Goal: Information Seeking & Learning: Learn about a topic

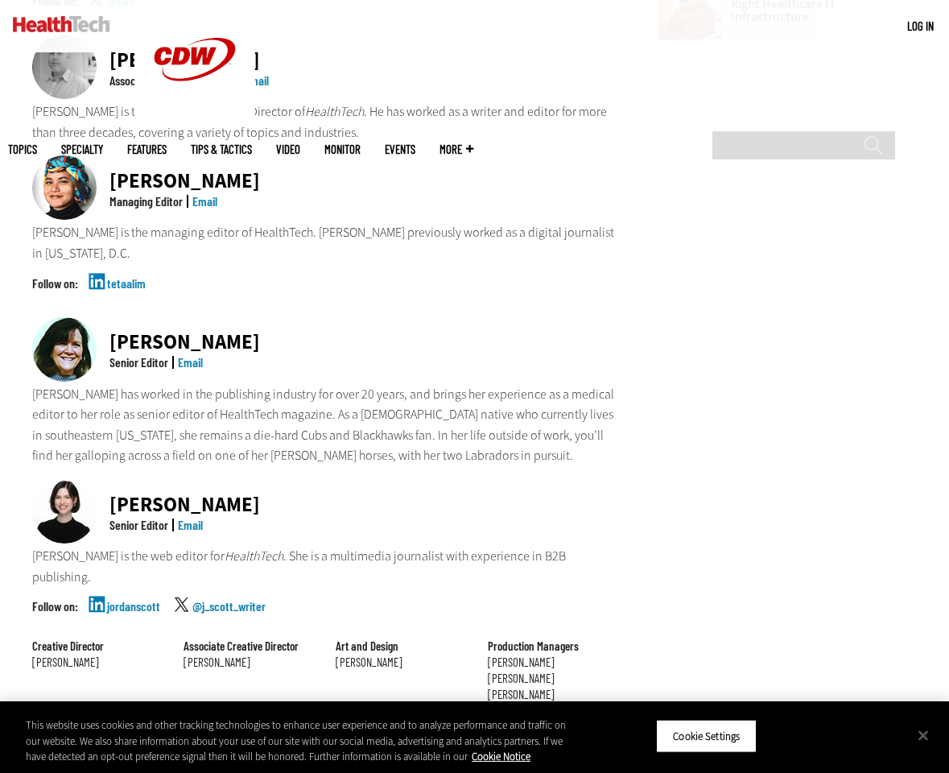
scroll to position [1134, 0]
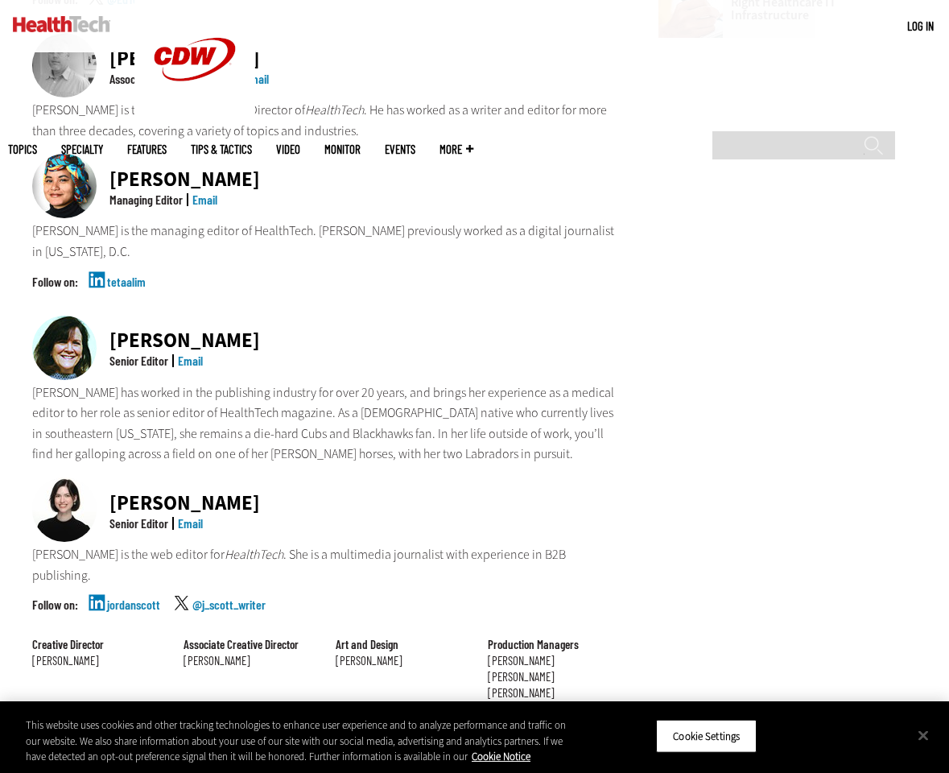
click at [68, 316] on img at bounding box center [64, 348] width 64 height 64
click at [122, 330] on div "Jean Dal Porto" at bounding box center [184, 340] width 151 height 20
click at [159, 354] on div "Senior Editor" at bounding box center [138, 360] width 59 height 13
click at [217, 330] on div "Jean Dal Porto" at bounding box center [184, 340] width 151 height 20
drag, startPoint x: 250, startPoint y: 255, endPoint x: 119, endPoint y: 256, distance: 130.4
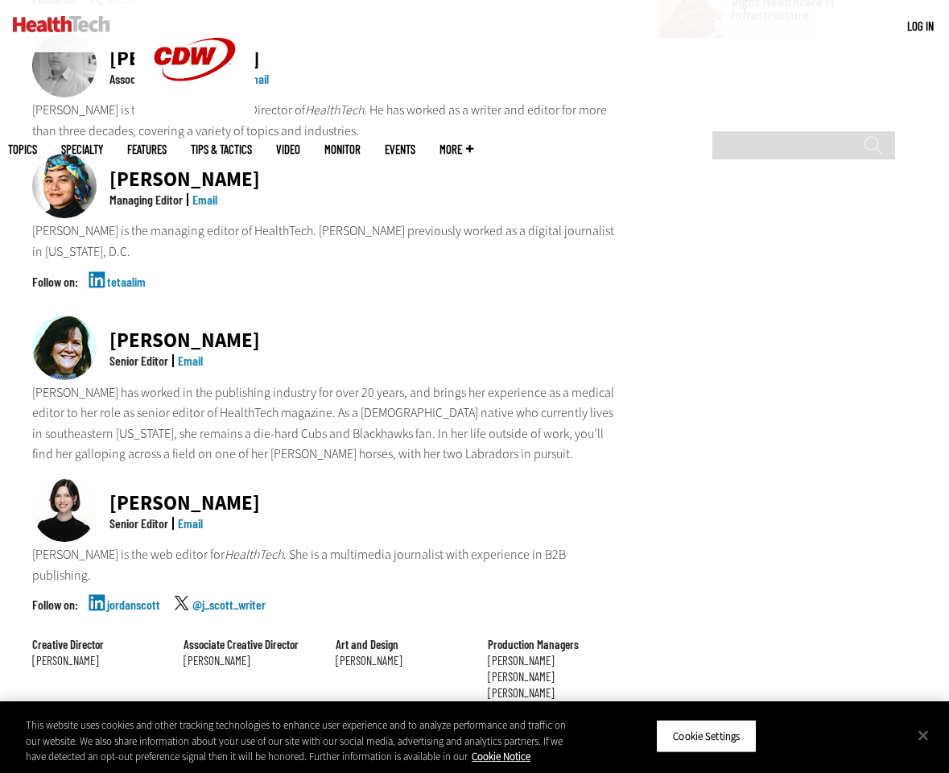
click at [119, 316] on div "Jean Dal Porto Senior Editor Email" at bounding box center [324, 349] width 584 height 67
click at [192, 330] on div "Jean Dal Porto" at bounding box center [184, 340] width 151 height 20
drag, startPoint x: 241, startPoint y: 259, endPoint x: 102, endPoint y: 259, distance: 138.5
click at [102, 316] on div "Jean Dal Porto Senior Editor Email" at bounding box center [324, 349] width 584 height 67
click at [238, 316] on div "Jean Dal Porto Senior Editor Email" at bounding box center [324, 349] width 584 height 67
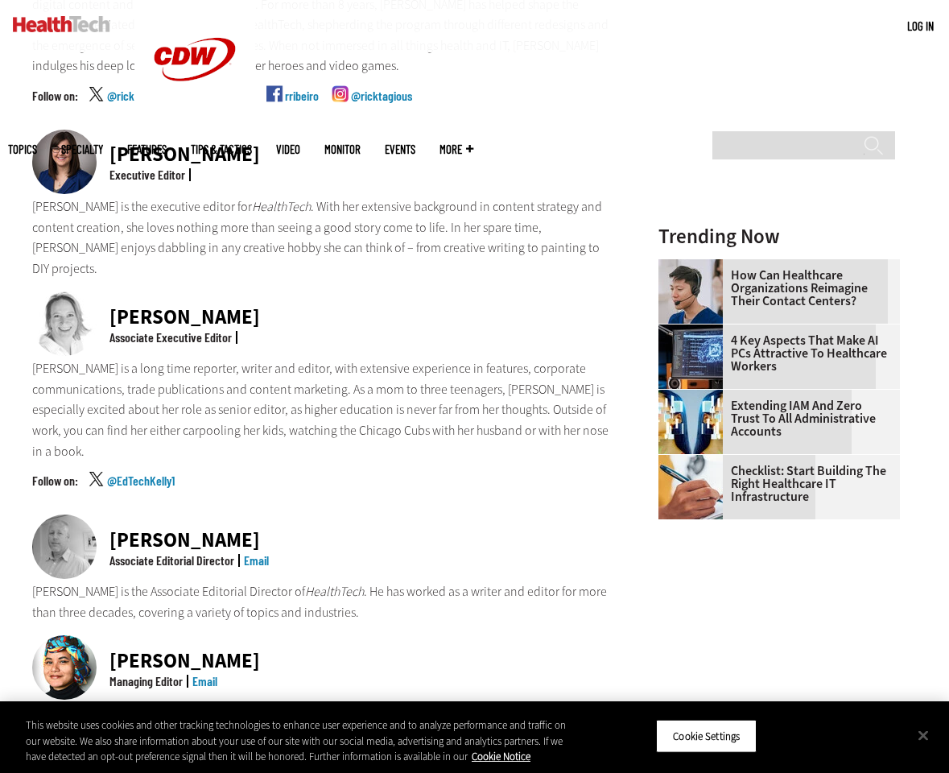
scroll to position [649, 0]
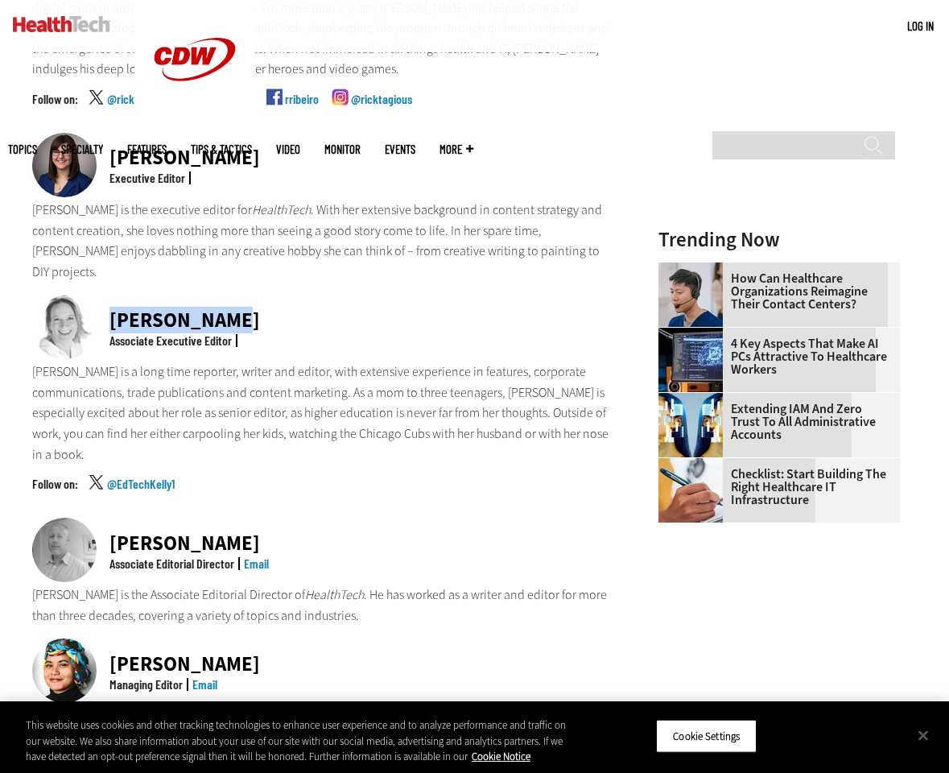
drag, startPoint x: 242, startPoint y: 283, endPoint x: 107, endPoint y: 286, distance: 135.3
click at [107, 295] on div "Kelly Konrad Associate Executive Editor" at bounding box center [324, 328] width 584 height 67
drag, startPoint x: 341, startPoint y: 444, endPoint x: 299, endPoint y: 457, distance: 44.0
click at [337, 477] on div "@EdTechKelly1" at bounding box center [324, 497] width 584 height 40
drag, startPoint x: 250, startPoint y: 482, endPoint x: 101, endPoint y: 477, distance: 148.2
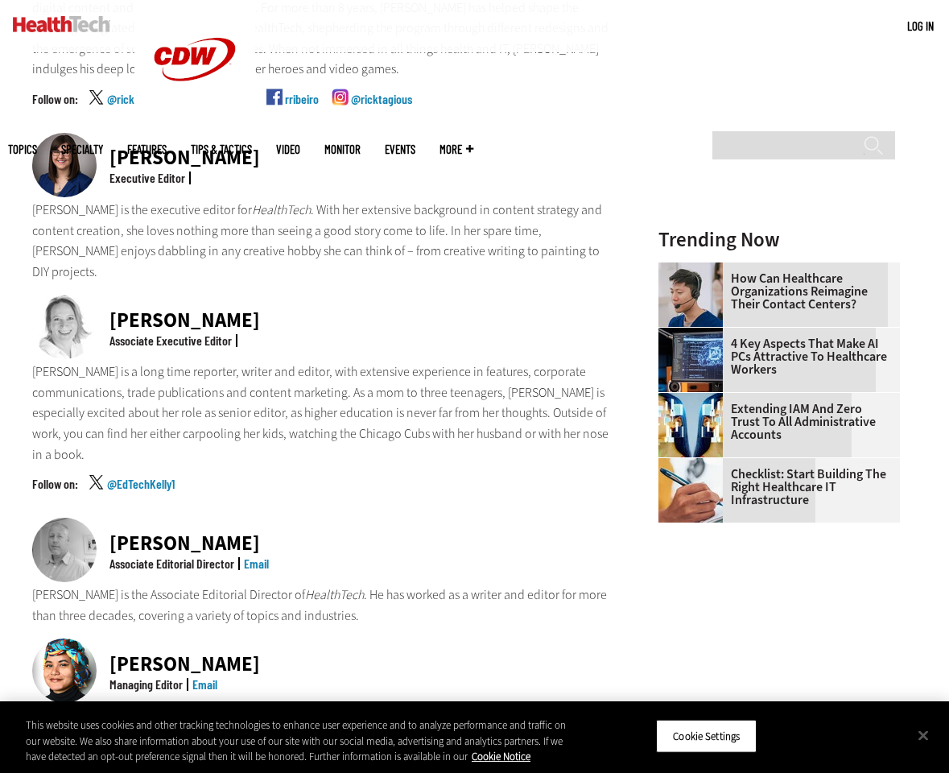
click at [101, 518] on div "Matt McLaughlin Associate Editorial Director Email" at bounding box center [324, 551] width 584 height 67
copy div "[PERSON_NAME]"
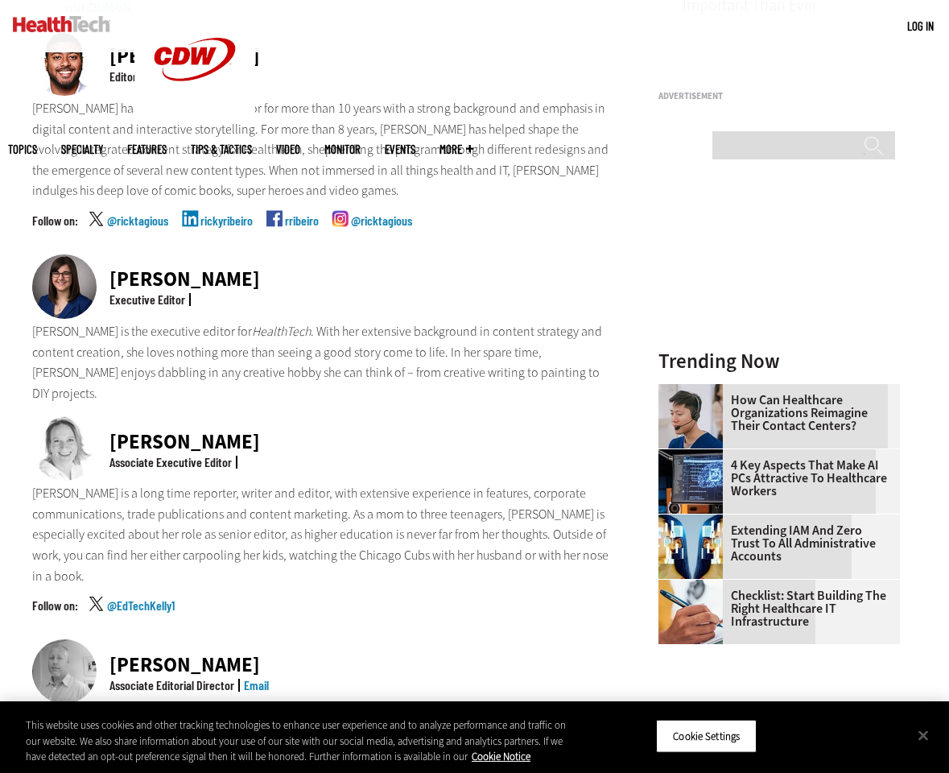
scroll to position [531, 0]
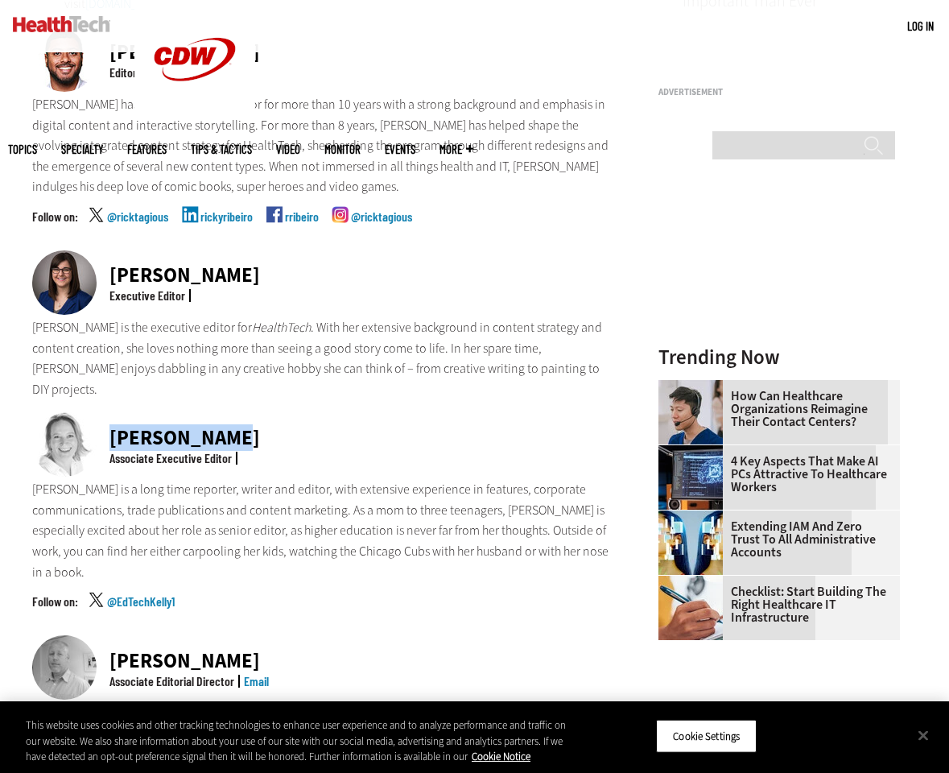
drag, startPoint x: 154, startPoint y: 399, endPoint x: 95, endPoint y: 397, distance: 58.8
click at [95, 412] on div "Kelly Konrad Associate Executive Editor" at bounding box center [324, 445] width 584 height 67
copy div "Kelly Konrad"
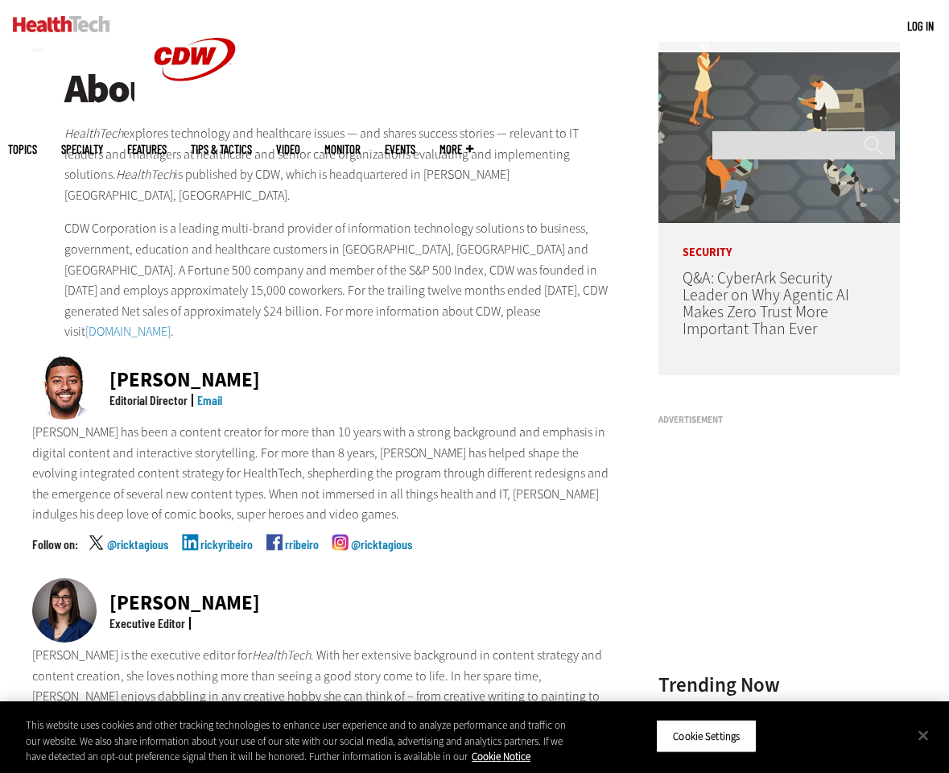
scroll to position [218, 0]
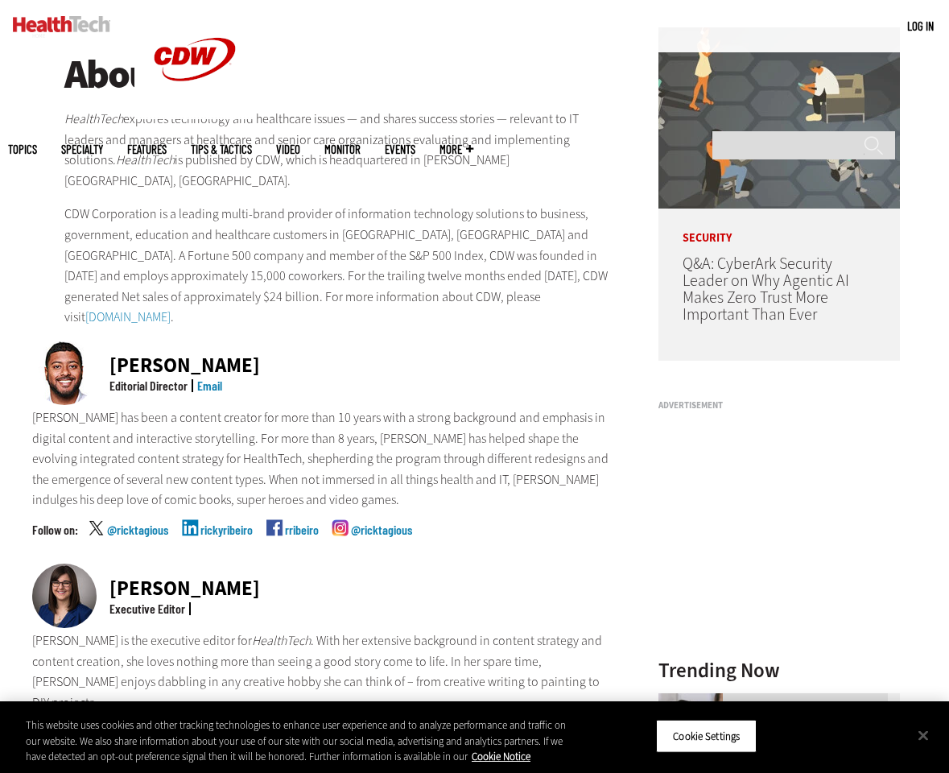
drag, startPoint x: 220, startPoint y: 349, endPoint x: 211, endPoint y: 347, distance: 9.0
click at [211, 355] on div "Ricky Ribeiro" at bounding box center [184, 365] width 151 height 20
drag, startPoint x: 256, startPoint y: 566, endPoint x: 110, endPoint y: 551, distance: 146.4
click at [106, 564] on div "Nicole Scilingo Executive Editor" at bounding box center [324, 597] width 584 height 67
copy div "Nicole Scilingo"
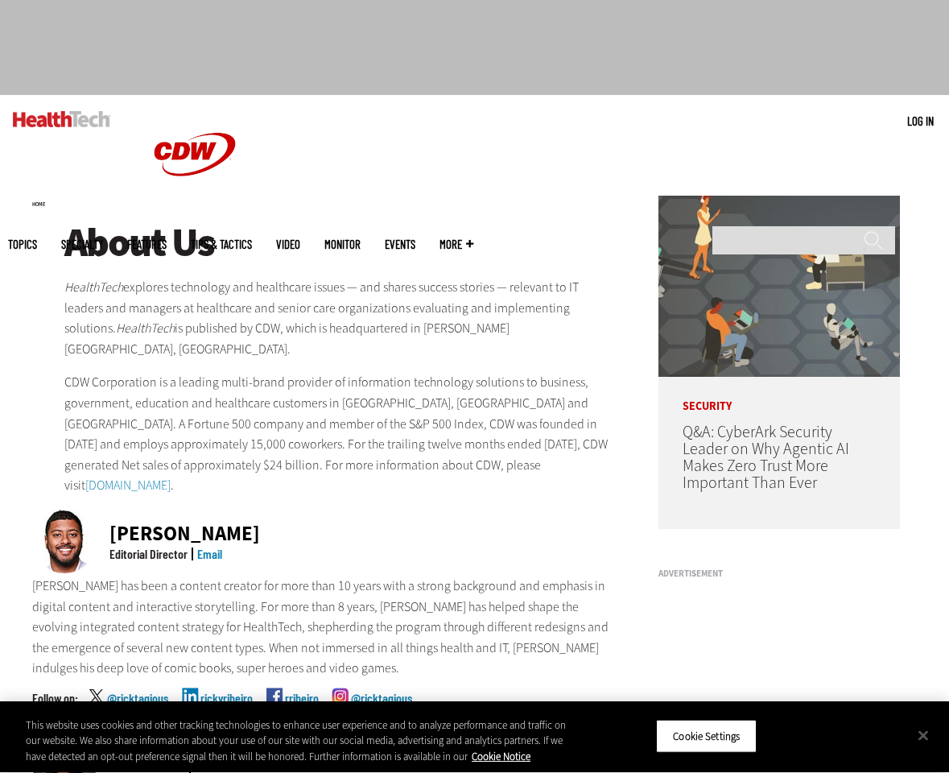
scroll to position [55, 0]
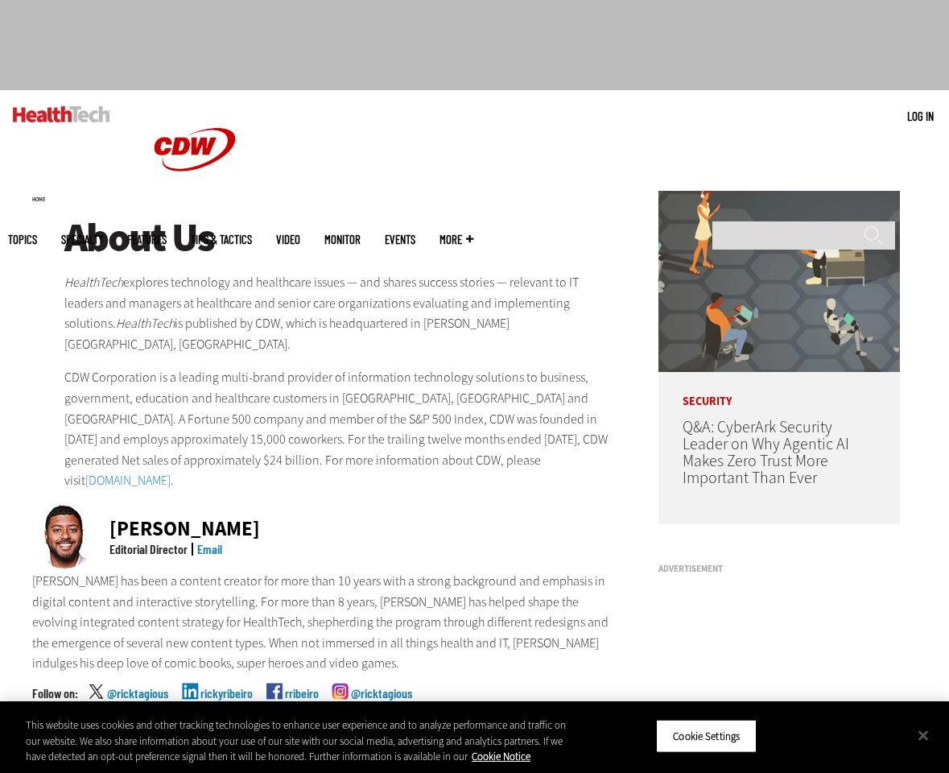
click at [241, 515] on div "[PERSON_NAME] Editorial Director Email" at bounding box center [324, 537] width 584 height 67
drag, startPoint x: 139, startPoint y: 507, endPoint x: 126, endPoint y: 506, distance: 13.8
click at [127, 518] on div "[PERSON_NAME]" at bounding box center [184, 528] width 151 height 20
click at [126, 518] on div "[PERSON_NAME]" at bounding box center [184, 528] width 151 height 20
drag, startPoint x: 115, startPoint y: 504, endPoint x: 209, endPoint y: 512, distance: 94.5
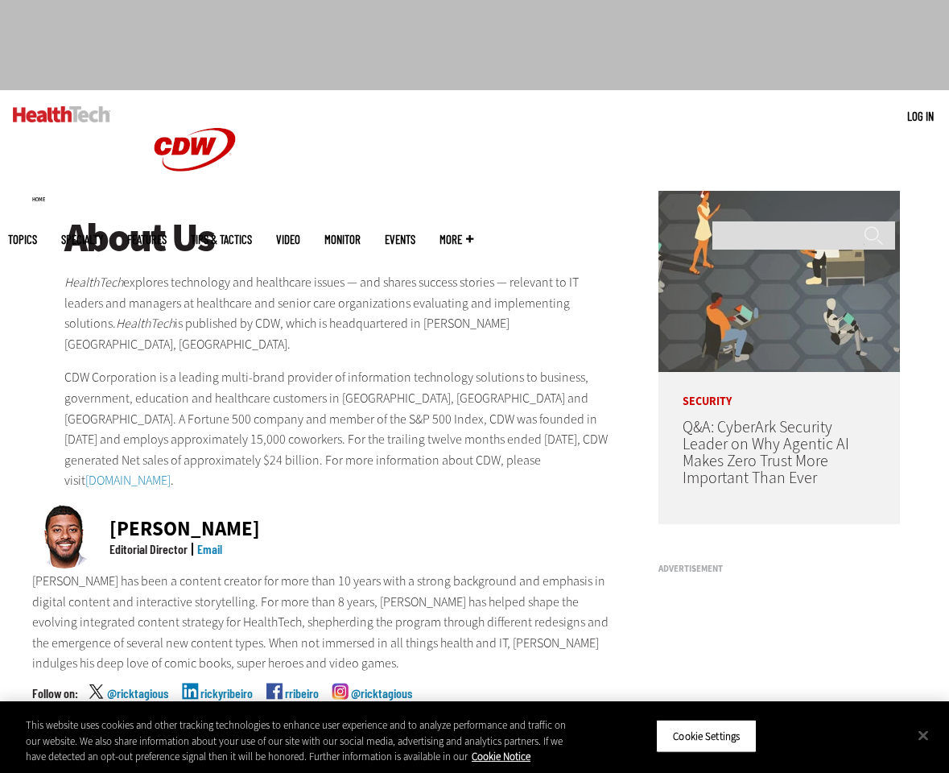
click at [209, 518] on div "[PERSON_NAME]" at bounding box center [184, 528] width 151 height 20
drag, startPoint x: 229, startPoint y: 514, endPoint x: 102, endPoint y: 506, distance: 126.6
click at [102, 506] on div "Ricky Ribeiro Editorial Director Email" at bounding box center [324, 537] width 584 height 67
click at [101, 504] on div at bounding box center [70, 537] width 77 height 67
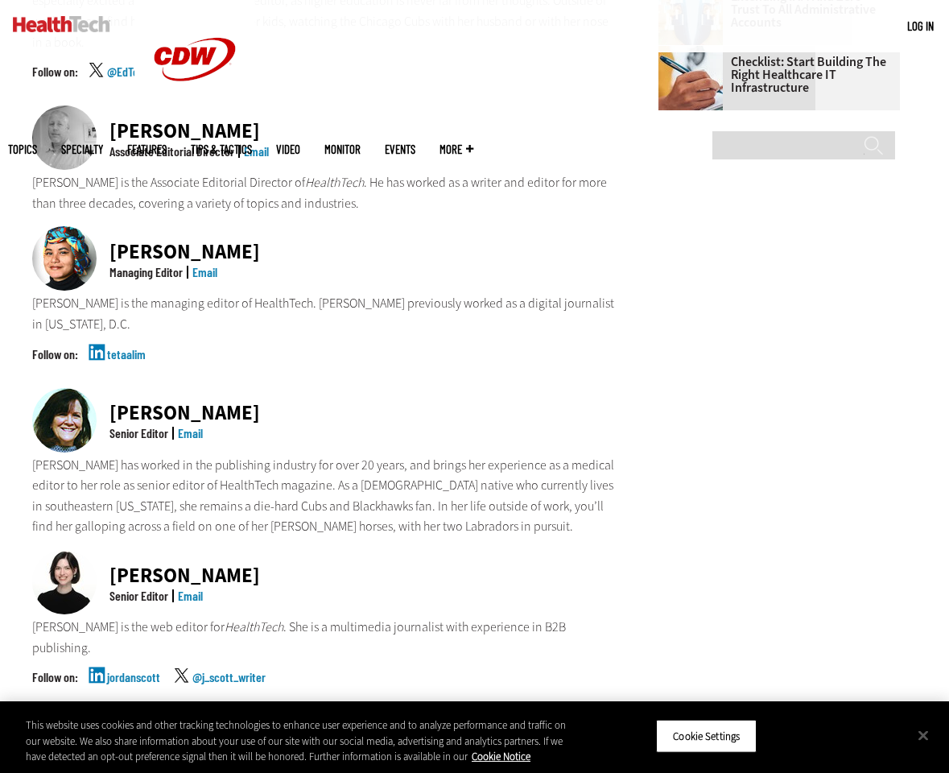
scroll to position [1092, 0]
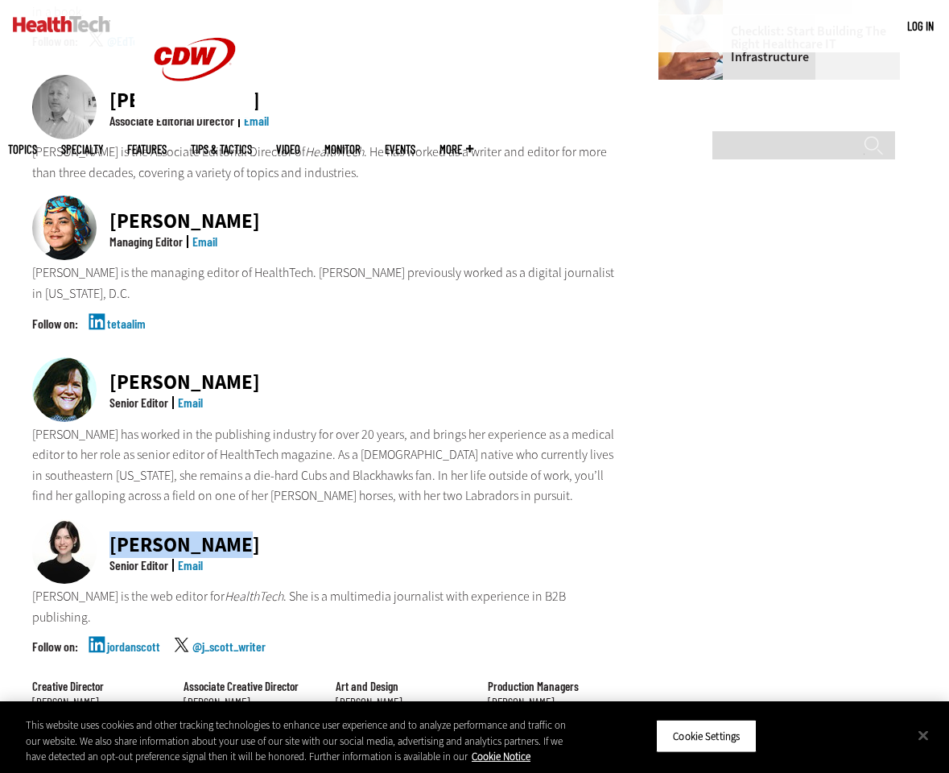
drag, startPoint x: 230, startPoint y: 467, endPoint x: 69, endPoint y: 467, distance: 161.0
click at [69, 519] on div "Jordan Scott Senior Editor Email" at bounding box center [324, 552] width 584 height 67
copy div "[PERSON_NAME]"
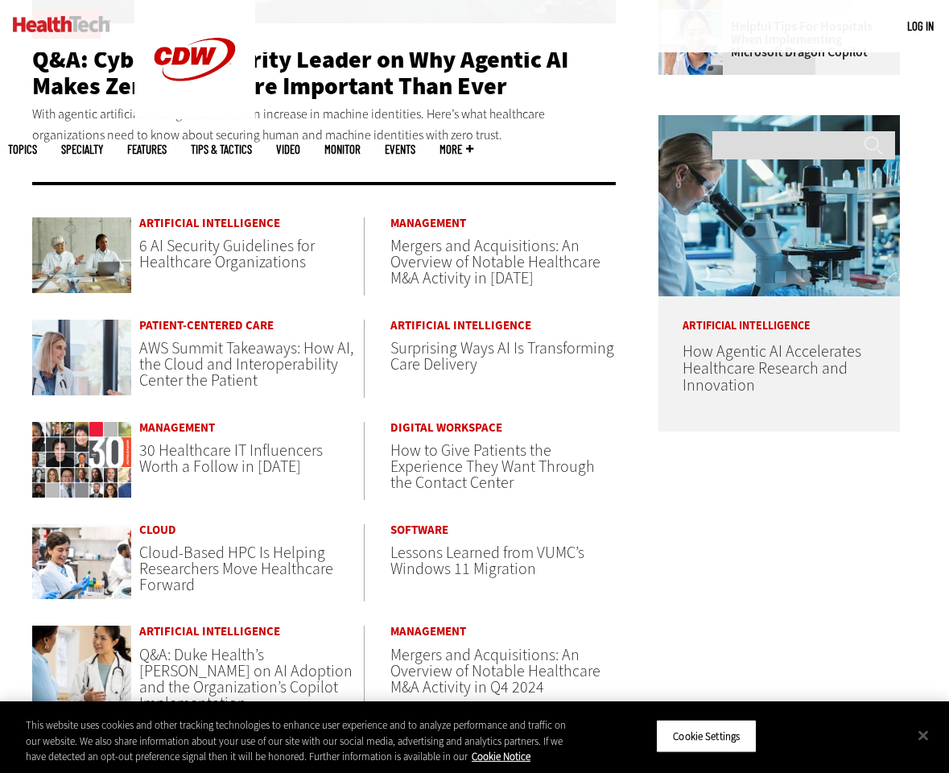
scroll to position [725, 0]
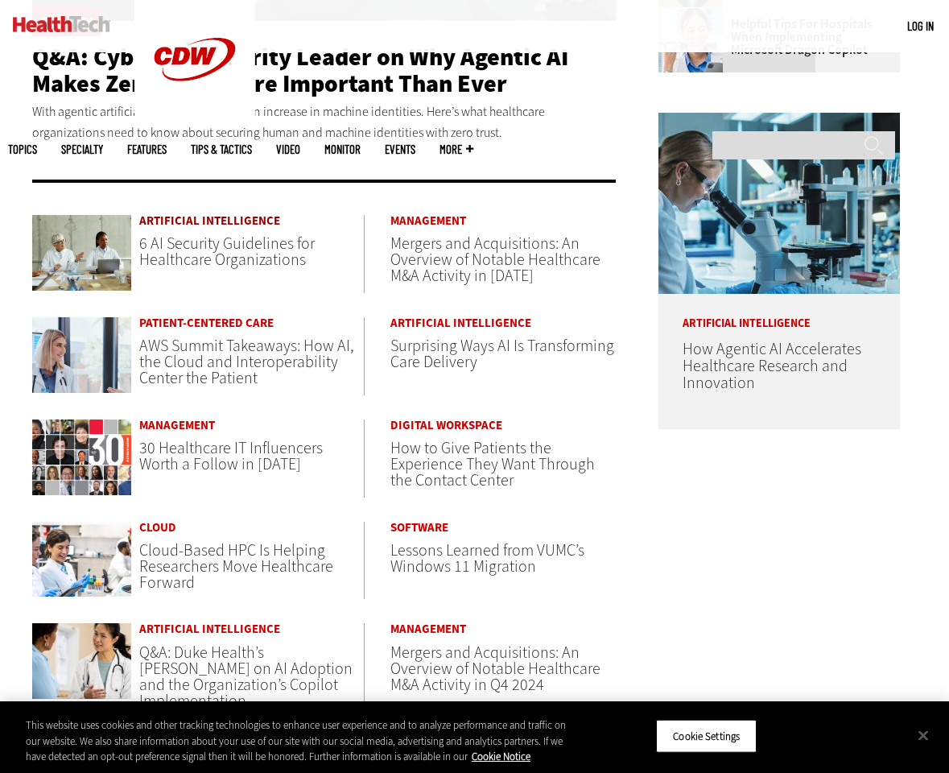
click at [169, 220] on link "Artificial Intelligence" at bounding box center [251, 221] width 225 height 12
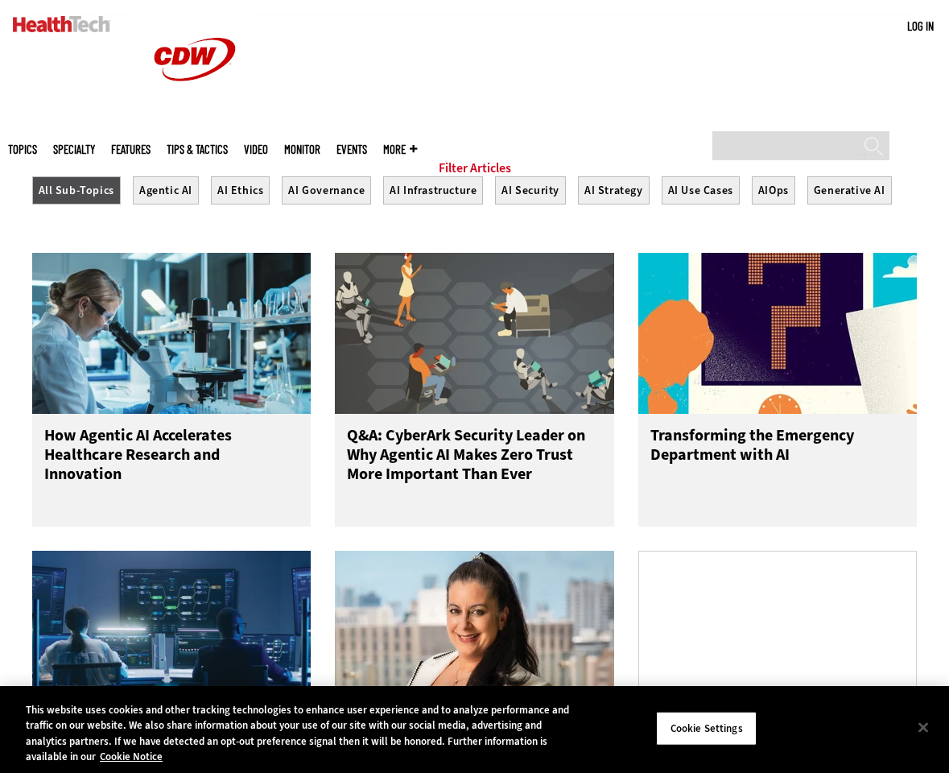
scroll to position [560, 0]
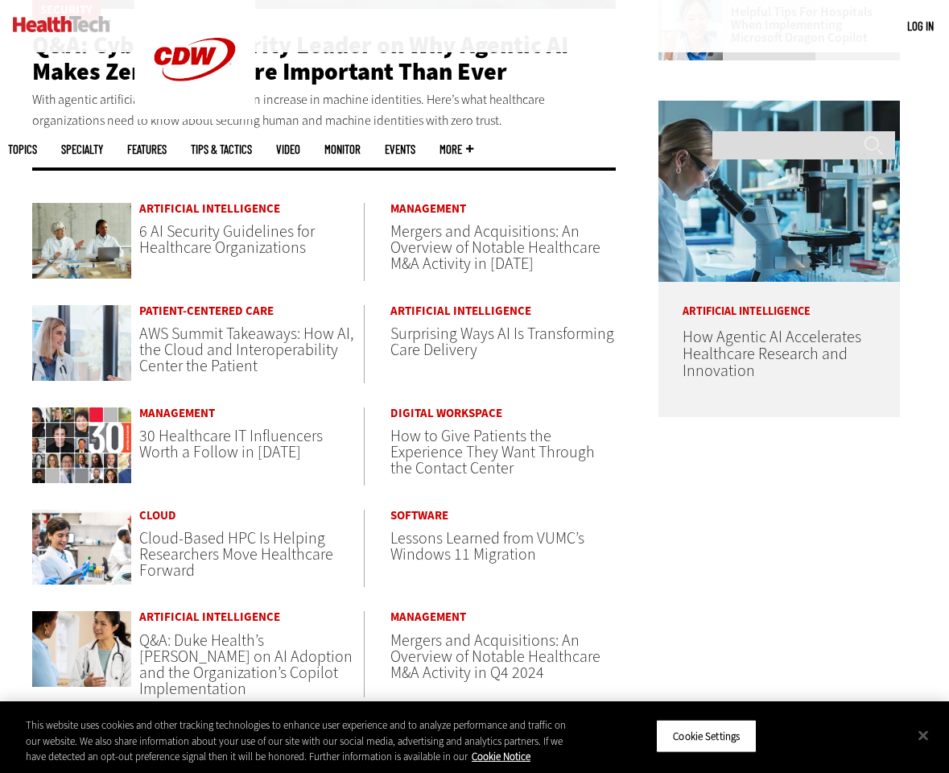
scroll to position [737, 0]
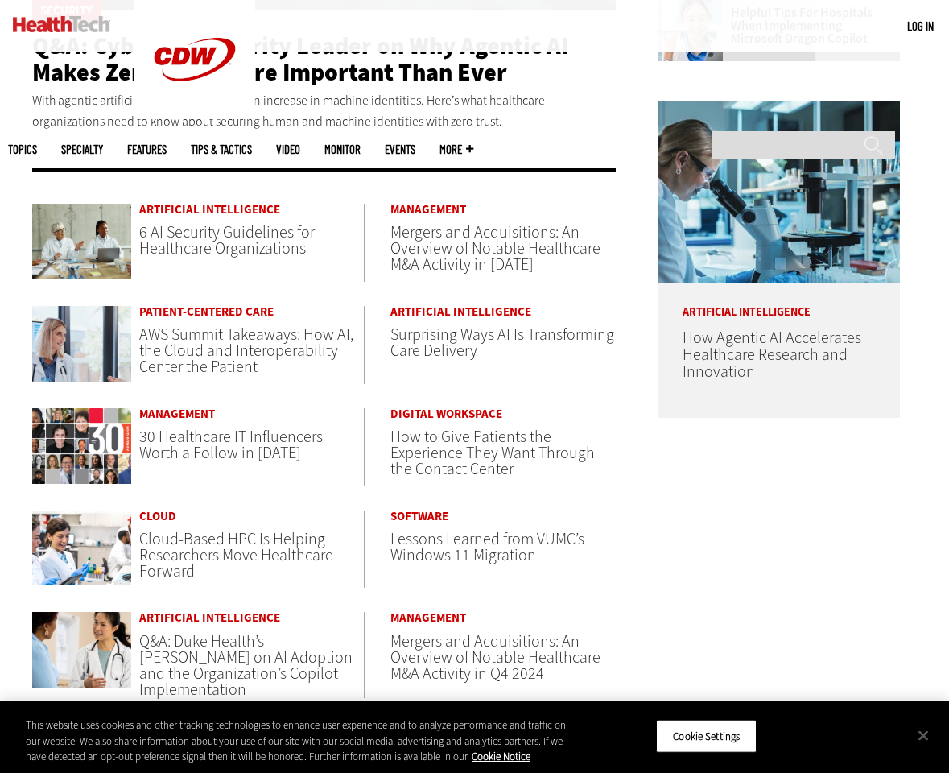
click at [188, 346] on span "AWS Summit Takeaways: How AI, the Cloud and Interoperability Center the Patient" at bounding box center [246, 351] width 214 height 54
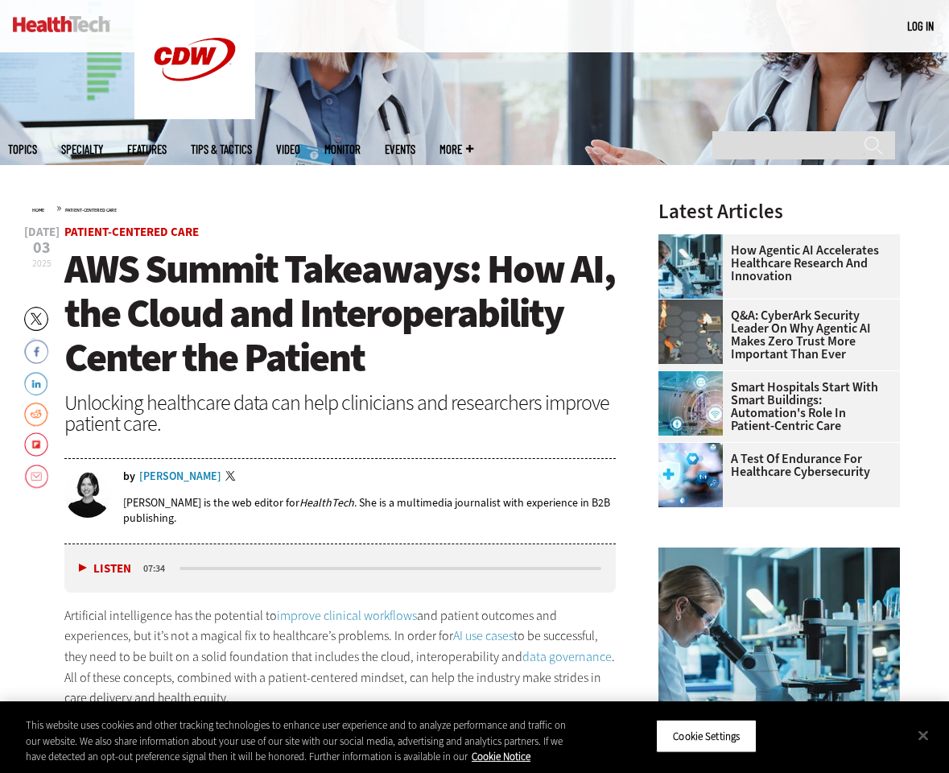
scroll to position [311, 0]
